Goal: Information Seeking & Learning: Learn about a topic

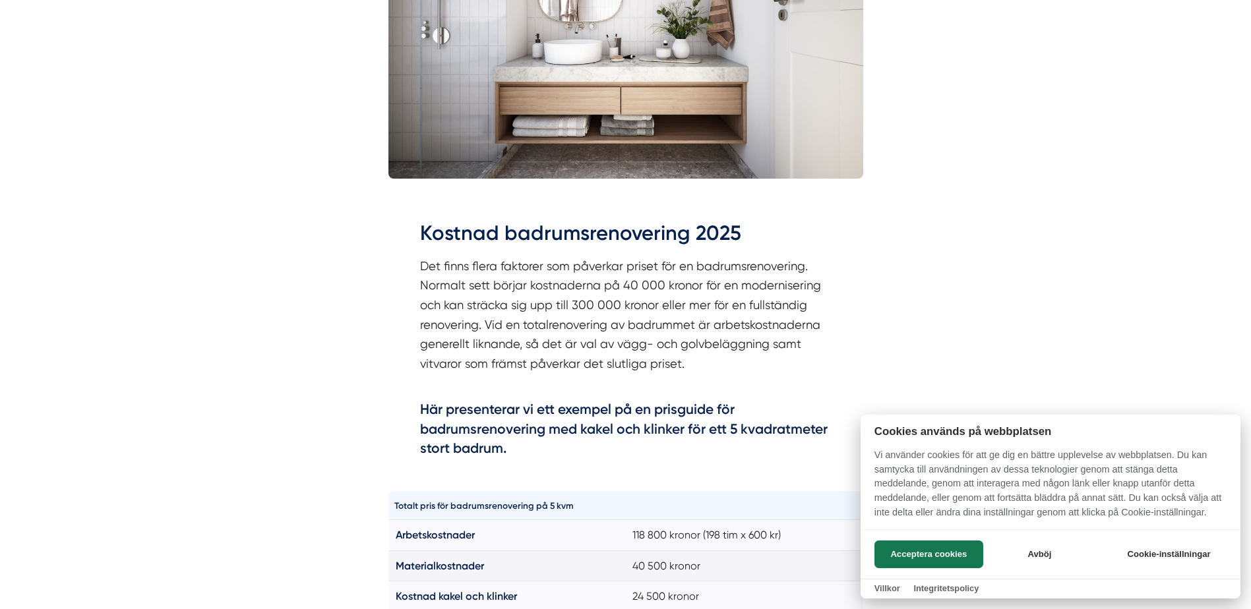
scroll to position [594, 0]
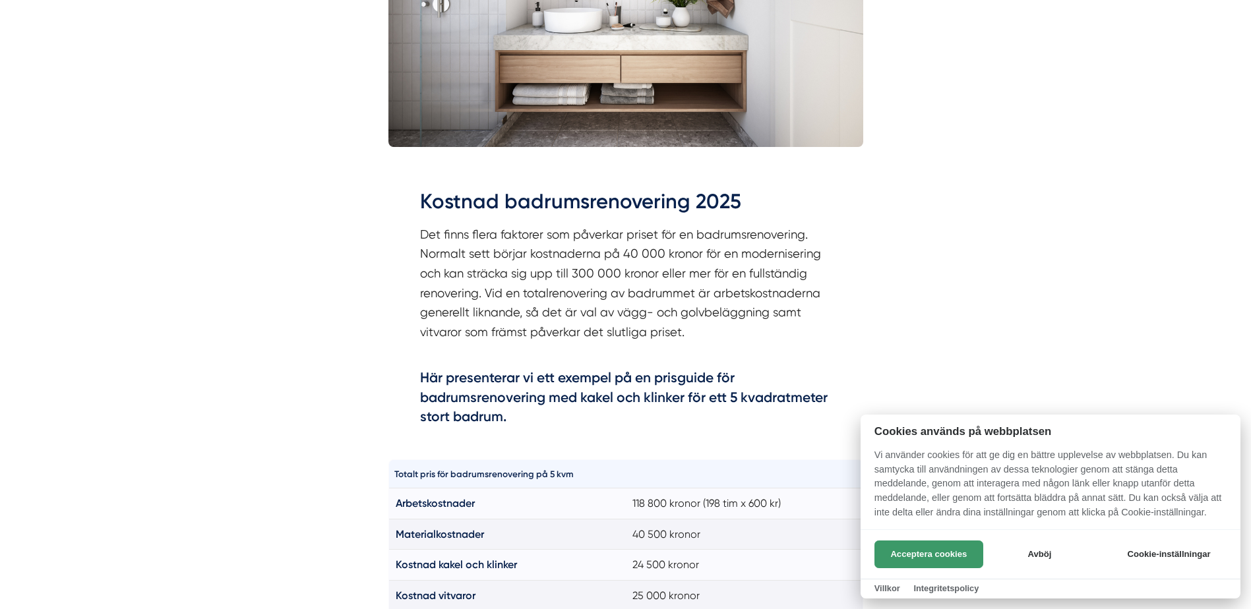
click at [950, 547] on button "Acceptera cookies" at bounding box center [929, 555] width 109 height 28
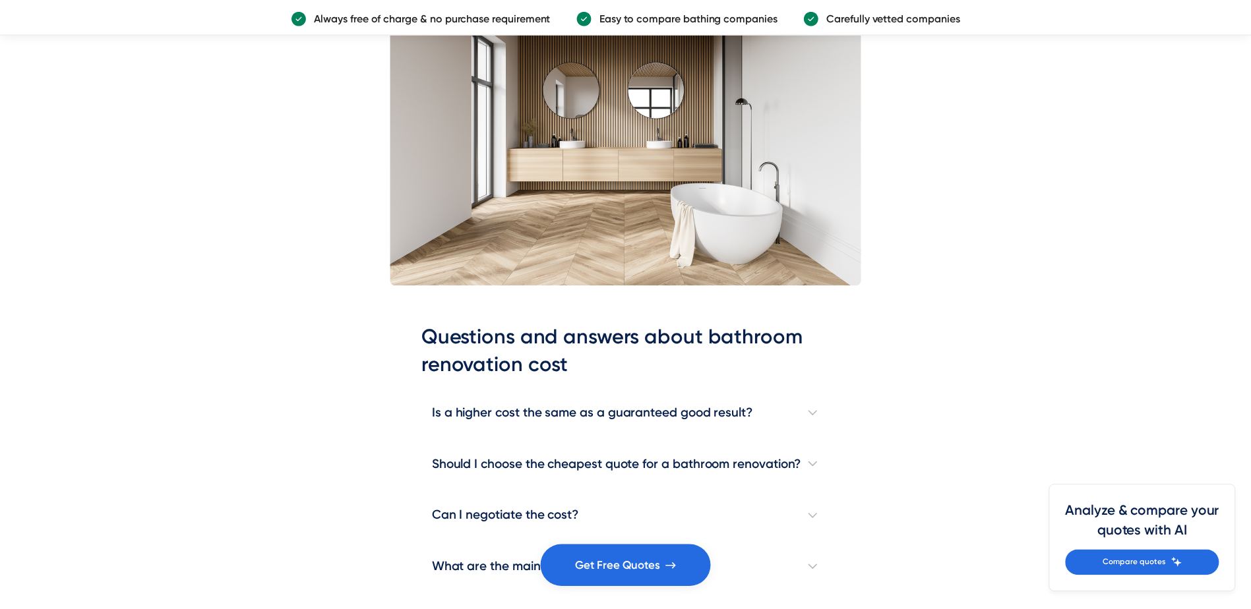
scroll to position [3562, 0]
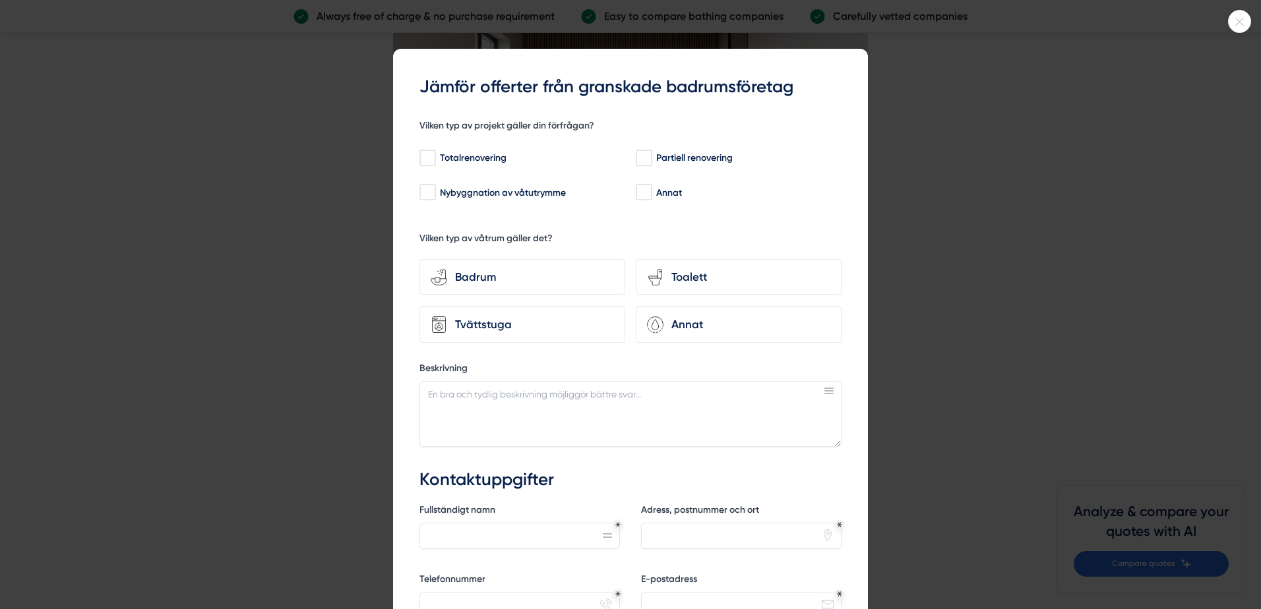
click at [1233, 15] on div at bounding box center [1239, 21] width 23 height 23
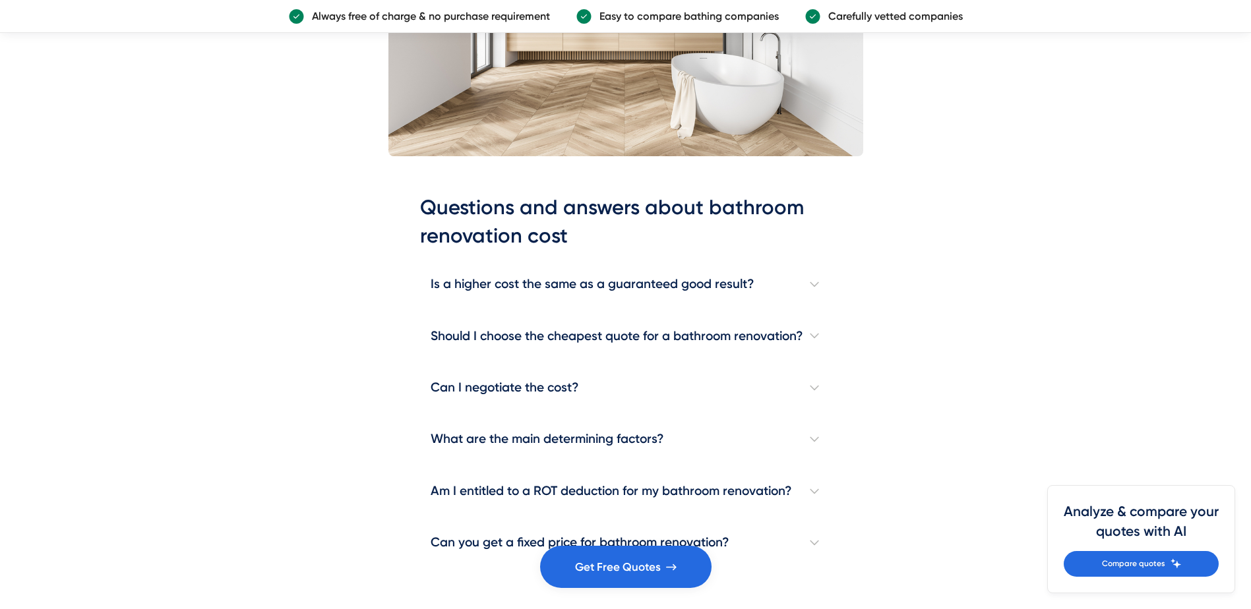
scroll to position [3693, 0]
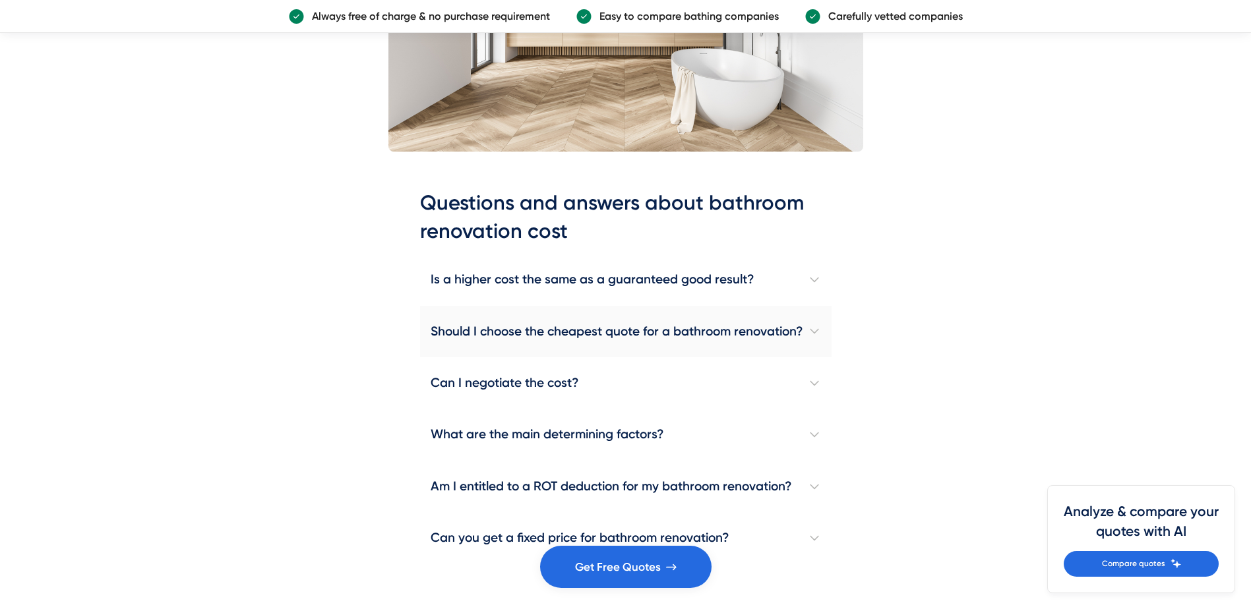
click at [811, 331] on h4 "Should I choose the cheapest quote for a bathroom renovation?" at bounding box center [626, 331] width 412 height 51
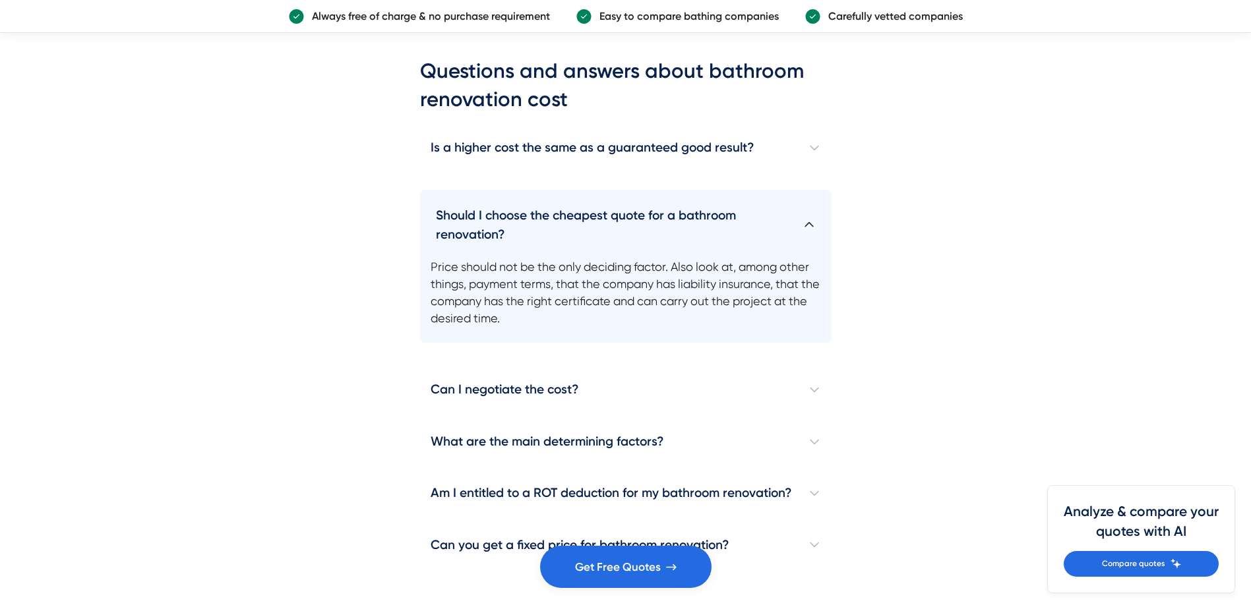
scroll to position [3891, 0]
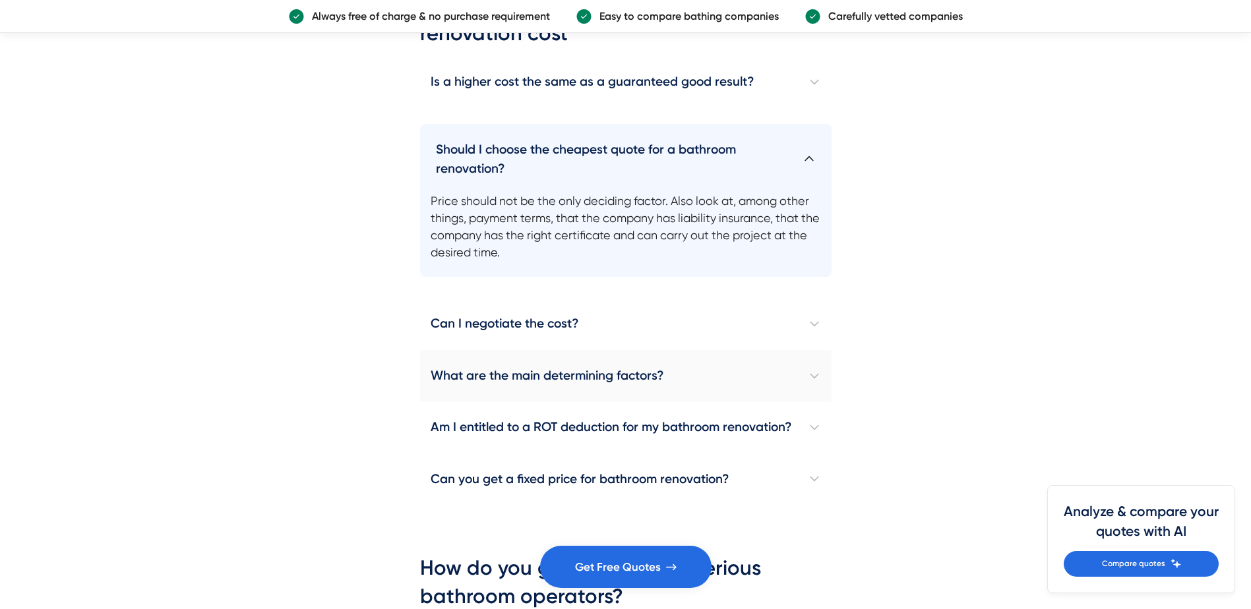
click at [820, 371] on h4 "What are the main determining factors?" at bounding box center [626, 375] width 412 height 51
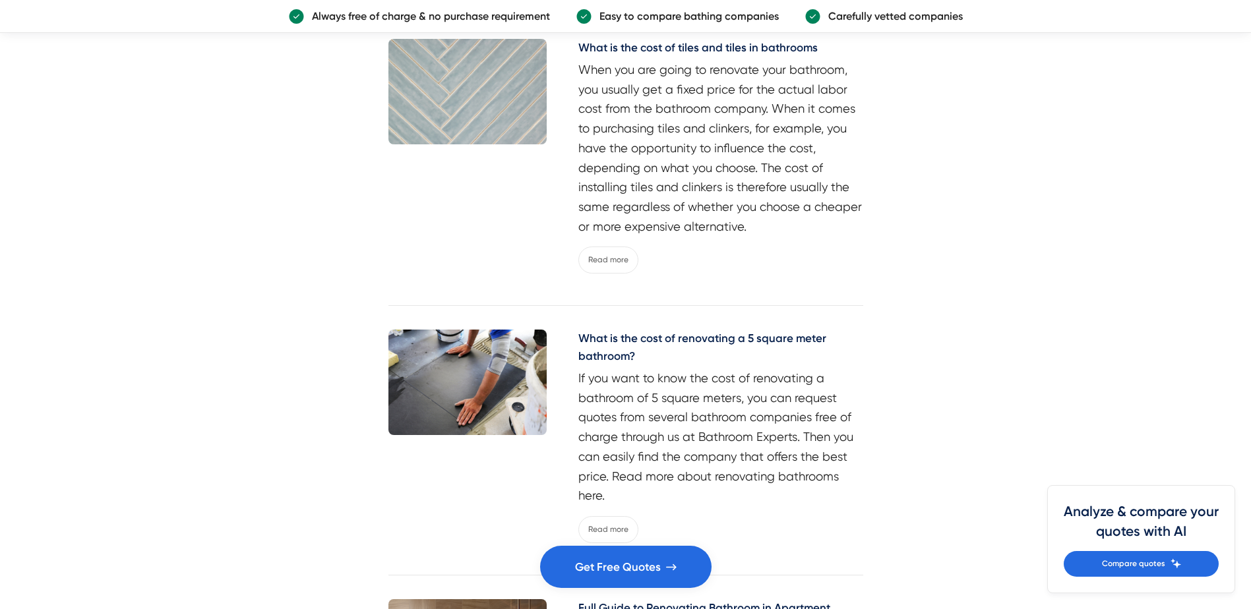
scroll to position [5738, 0]
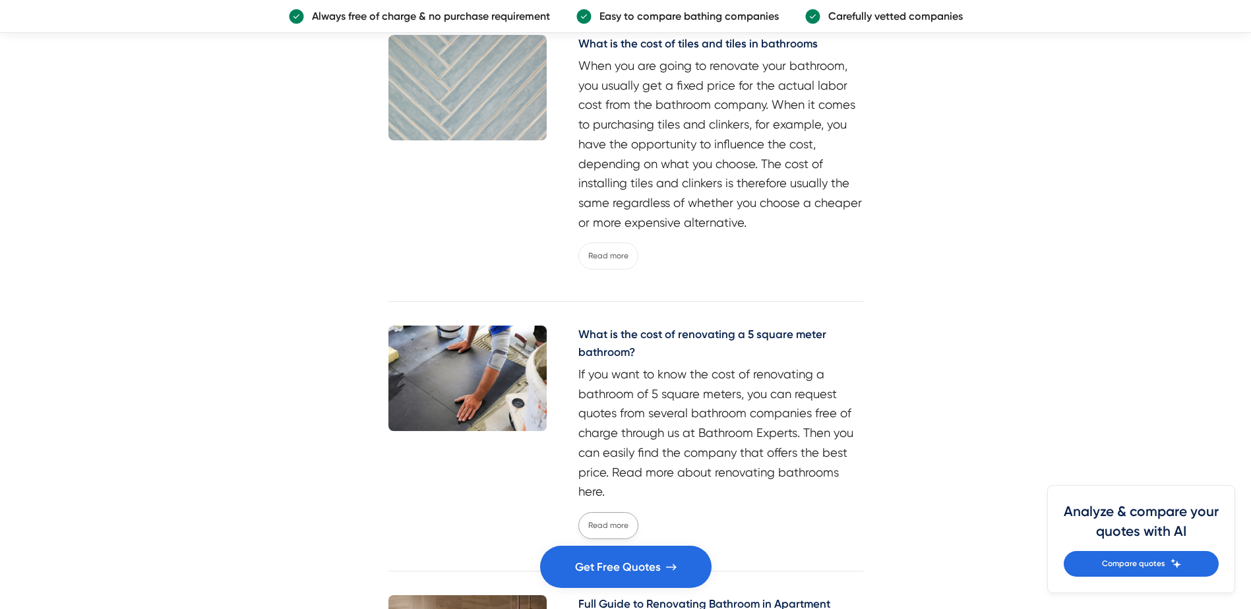
click at [607, 512] on link "Read more" at bounding box center [608, 525] width 60 height 27
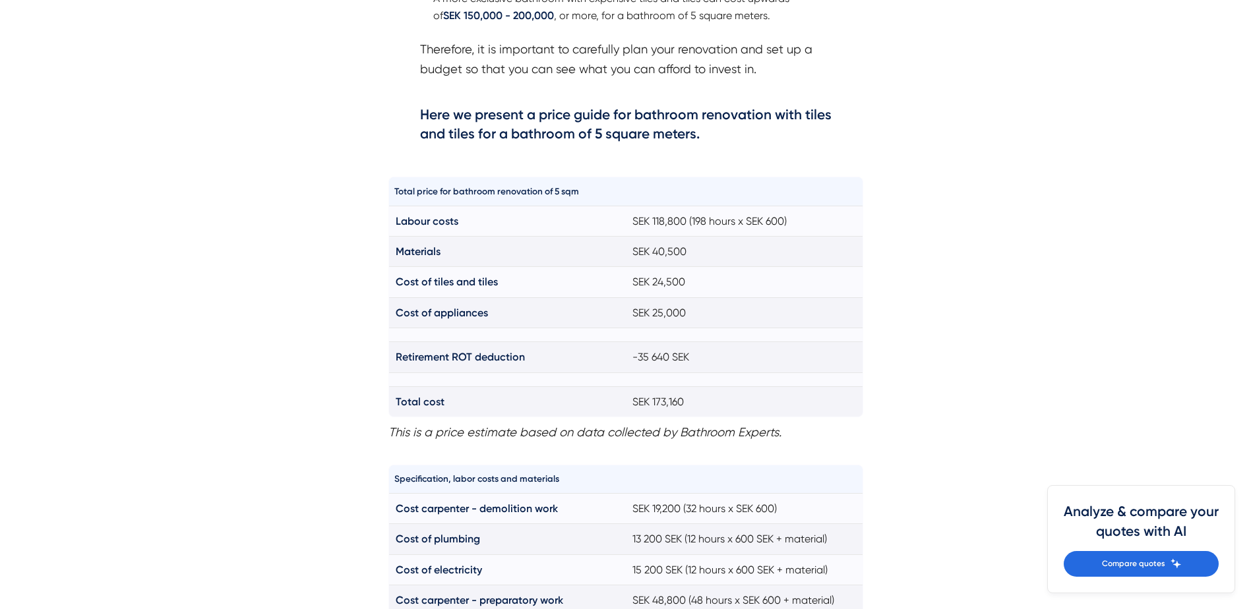
scroll to position [1187, 0]
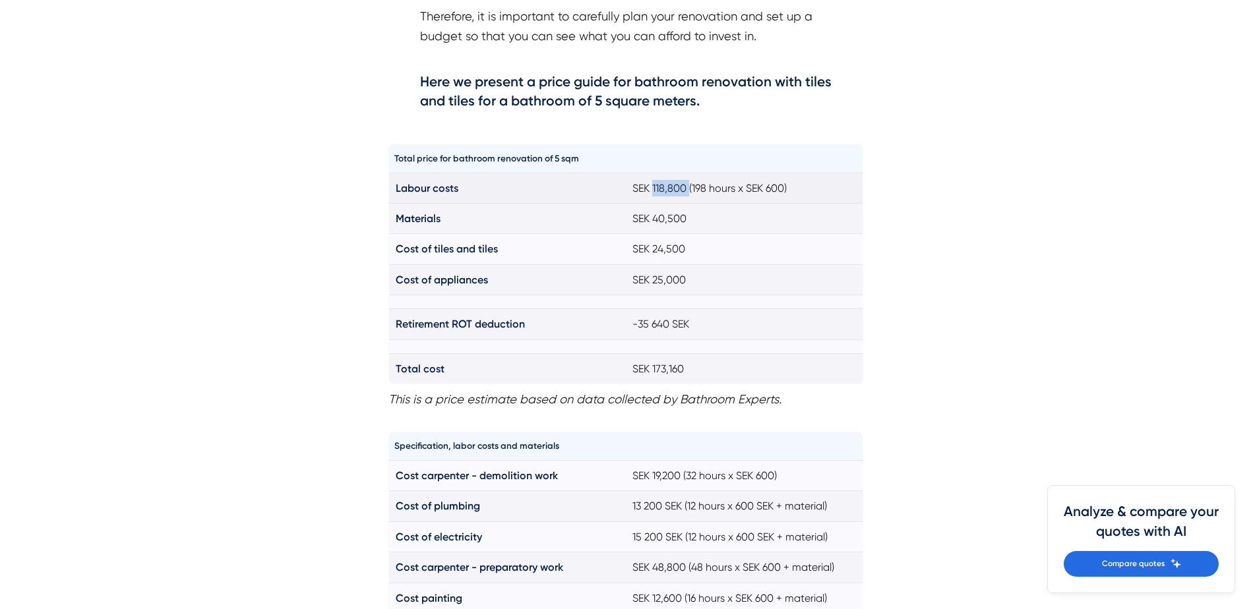
drag, startPoint x: 652, startPoint y: 208, endPoint x: 689, endPoint y: 208, distance: 36.3
click at [689, 203] on td "SEK 118,800 (198 hours x SEK 600)" at bounding box center [744, 188] width 237 height 30
drag, startPoint x: 689, startPoint y: 208, endPoint x: 681, endPoint y: 208, distance: 7.9
copy td "118,800"
